Goal: Find contact information: Find contact information

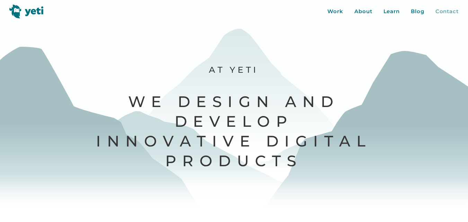
click at [444, 11] on div "Contact" at bounding box center [446, 12] width 23 height 8
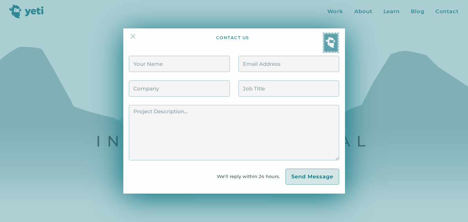
click at [141, 34] on link at bounding box center [136, 39] width 14 height 14
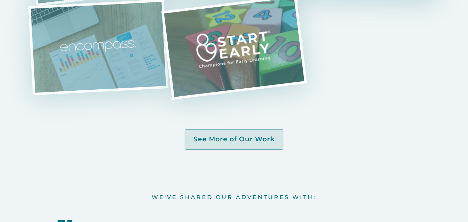
scroll to position [2656, 0]
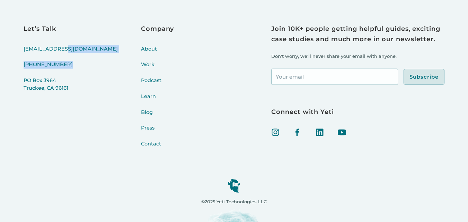
drag, startPoint x: 12, startPoint y: 60, endPoint x: 72, endPoint y: 66, distance: 60.6
click at [72, 66] on div "Let’s Talk [EMAIL_ADDRESS][DOMAIN_NAME] [PHONE_NUMBER] [STREET_ADDRESS] Company…" at bounding box center [234, 101] width 468 height 241
copy div "[PHONE_NUMBER]"
click at [141, 47] on link "About" at bounding box center [157, 53] width 33 height 16
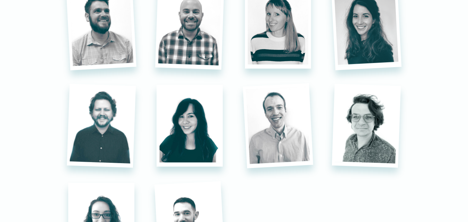
scroll to position [1662, 0]
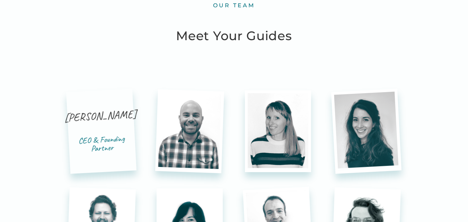
click at [111, 116] on div "[PERSON_NAME]" at bounding box center [100, 122] width 73 height 29
click at [94, 116] on div "[PERSON_NAME]" at bounding box center [100, 122] width 73 height 29
copy div "[PERSON_NAME]"
